Goal: Task Accomplishment & Management: Use online tool/utility

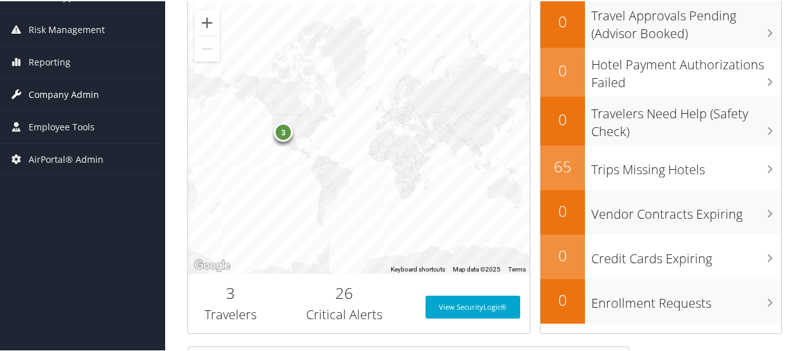
scroll to position [191, 0]
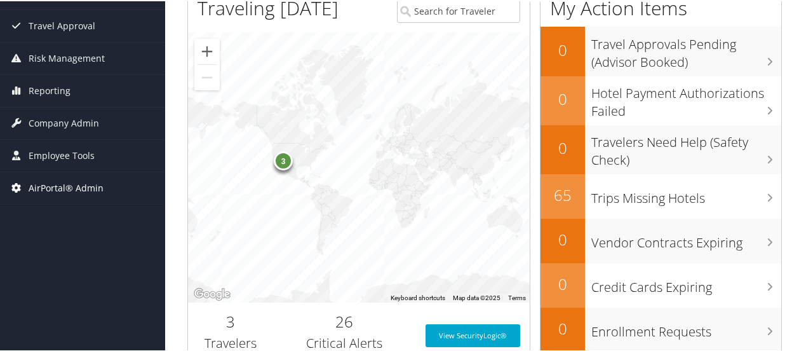
click at [75, 186] on span "AirPortal® Admin" at bounding box center [66, 187] width 75 height 32
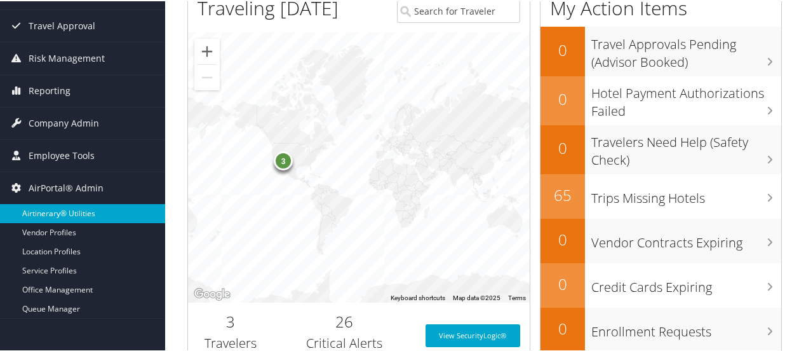
click at [71, 210] on link "Airtinerary® Utilities" at bounding box center [82, 212] width 165 height 19
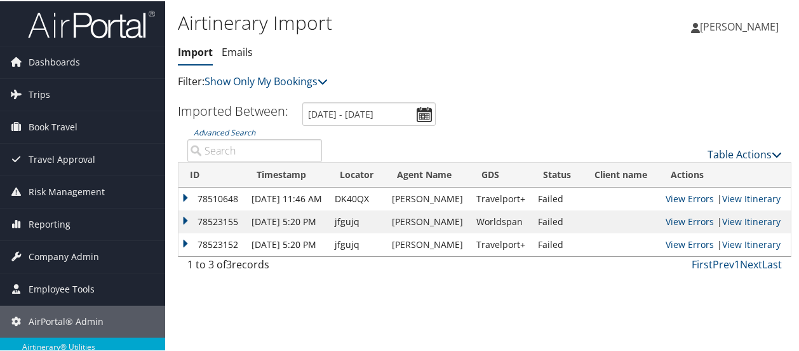
click at [747, 150] on link "Table Actions" at bounding box center [744, 153] width 74 height 14
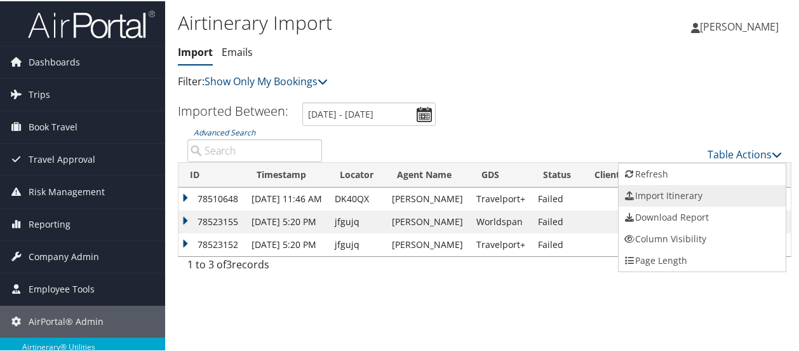
click at [681, 195] on link "Import Itinerary" at bounding box center [701, 195] width 167 height 22
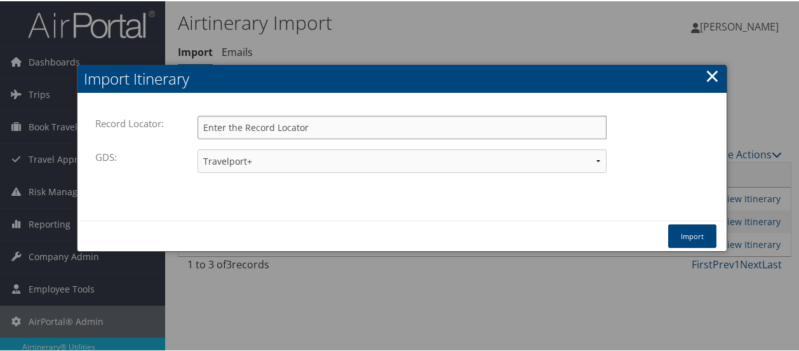
click at [251, 130] on input "Record Locator:" at bounding box center [401, 125] width 409 height 23
drag, startPoint x: 244, startPoint y: 132, endPoint x: 206, endPoint y: 124, distance: 39.0
paste input "DC4VTW"
type input "DC4VTW"
click at [694, 240] on button "Import" at bounding box center [692, 234] width 48 height 23
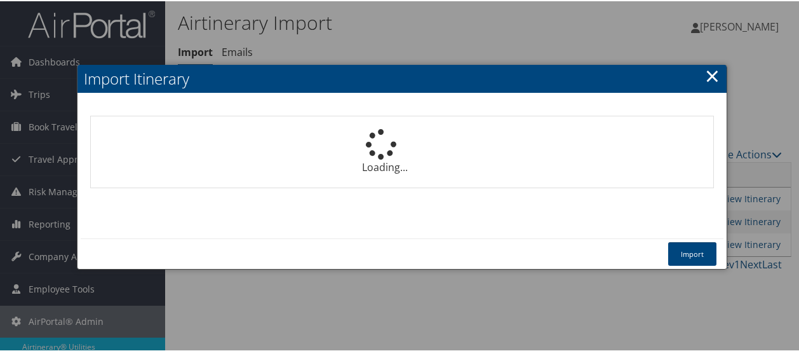
select select "1P"
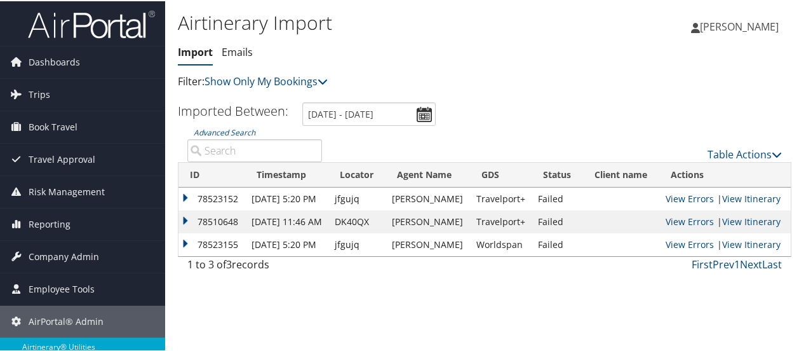
click at [224, 147] on input "Advanced Search" at bounding box center [254, 149] width 135 height 23
paste input "DC4VTW"
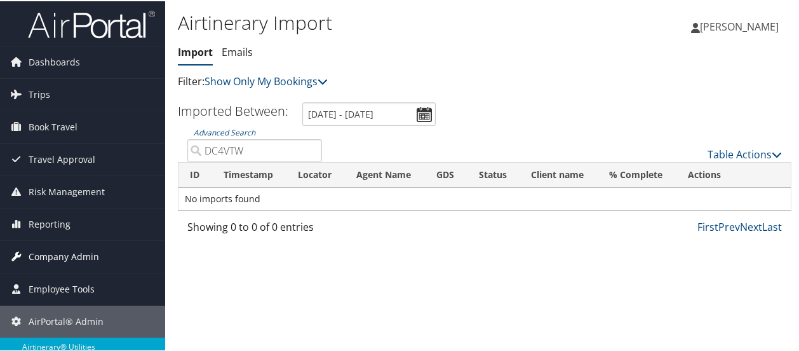
type input "DC4VTW"
